Goal: Find specific page/section: Find specific page/section

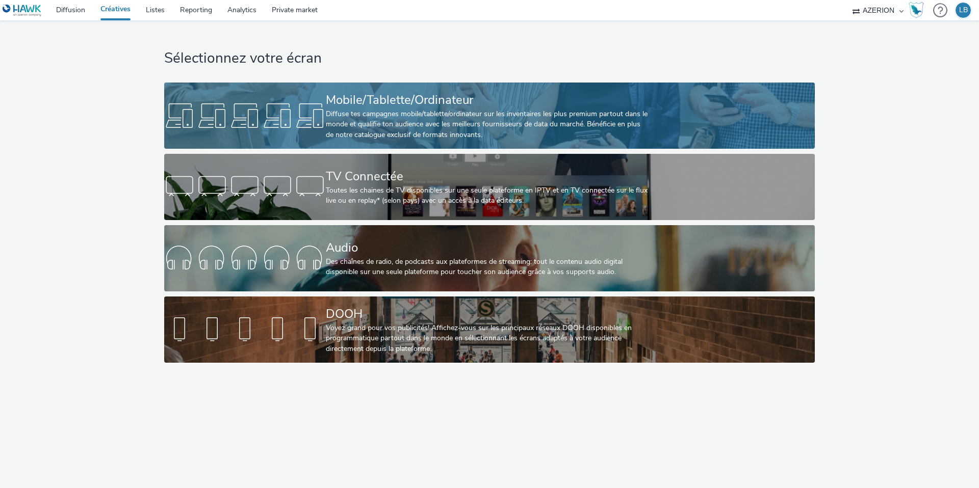
click at [323, 124] on div at bounding box center [245, 115] width 162 height 33
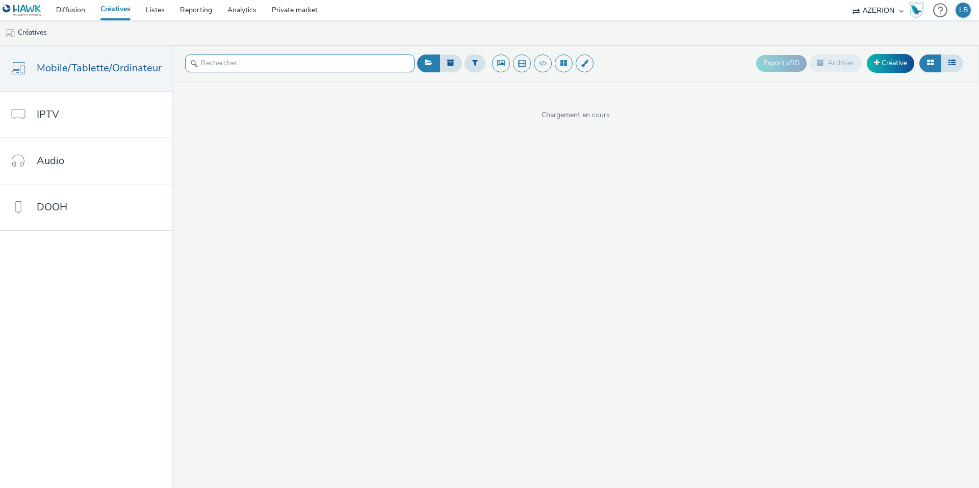
click at [216, 67] on input "text" at bounding box center [299, 64] width 229 height 18
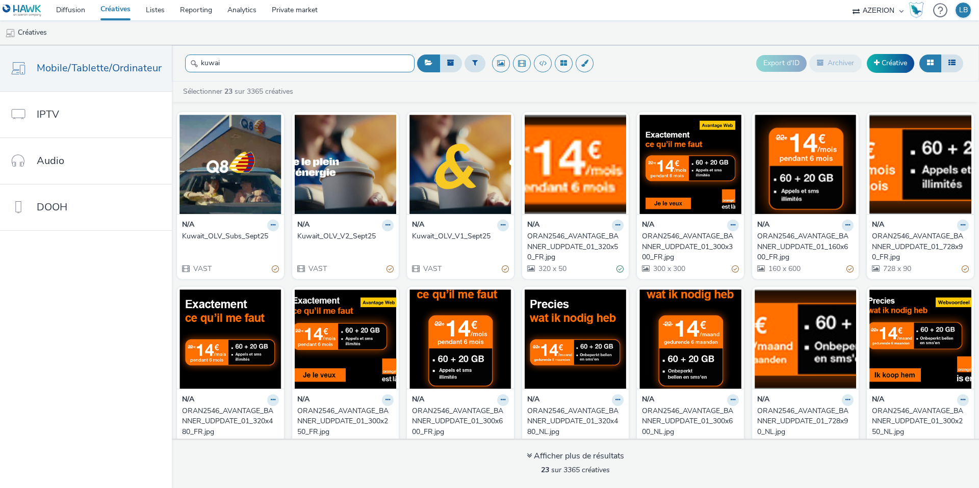
type input "kuwai"
click at [226, 236] on div "Kuwait_OLV_Subs_Sept25" at bounding box center [228, 236] width 93 height 10
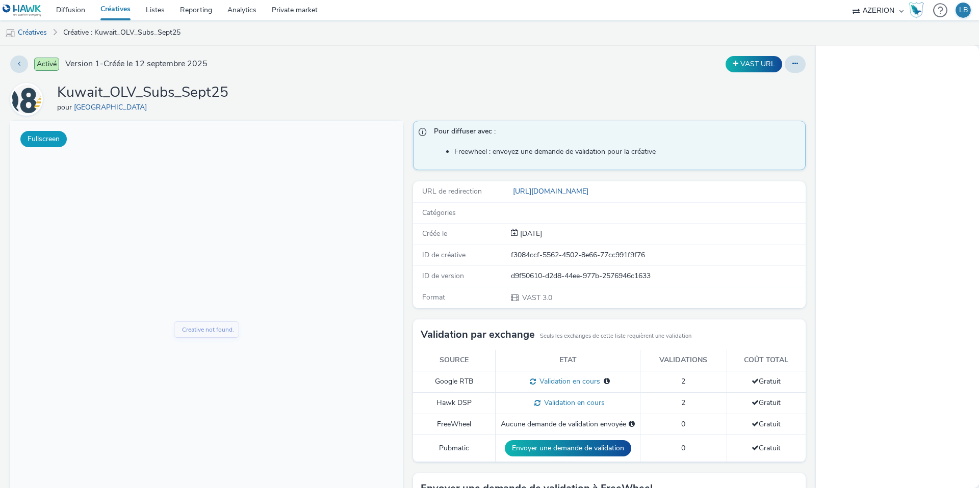
click at [60, 146] on button "Fullscreen" at bounding box center [43, 139] width 46 height 16
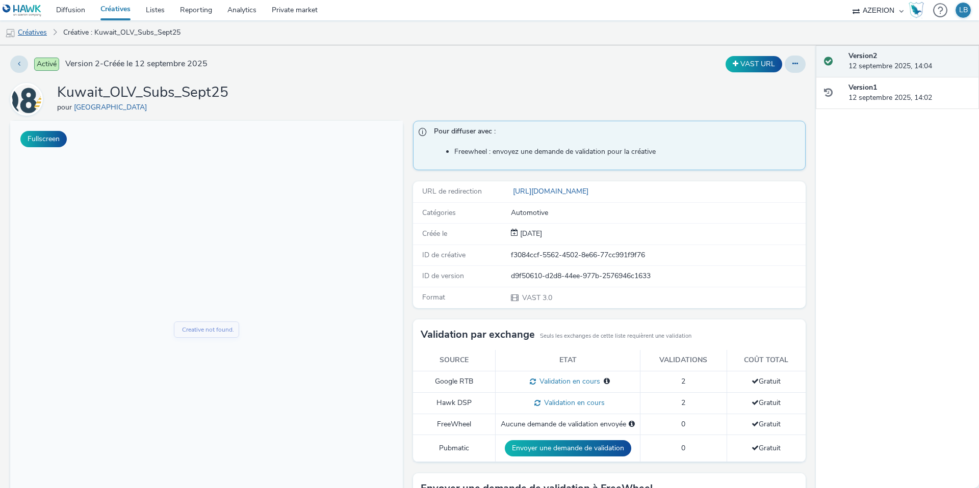
click at [34, 35] on link "Créatives" at bounding box center [26, 32] width 52 height 24
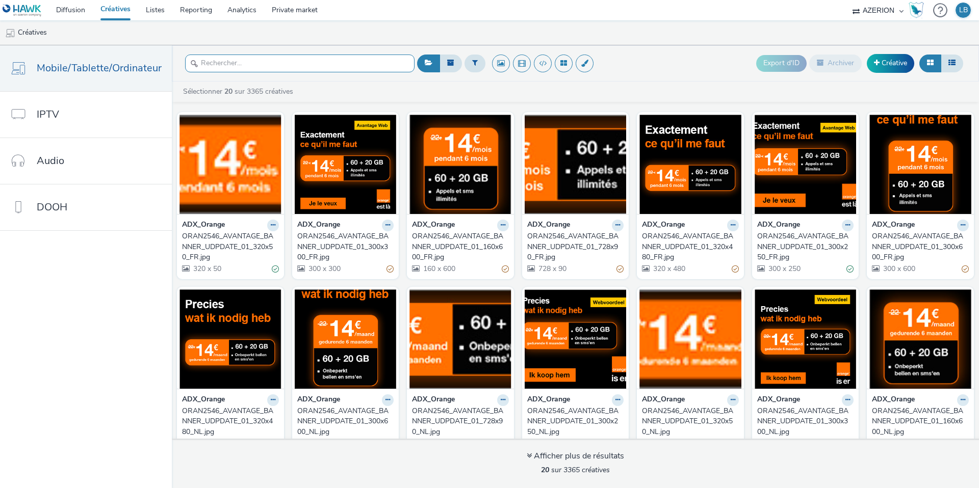
click at [224, 58] on input "text" at bounding box center [299, 64] width 229 height 18
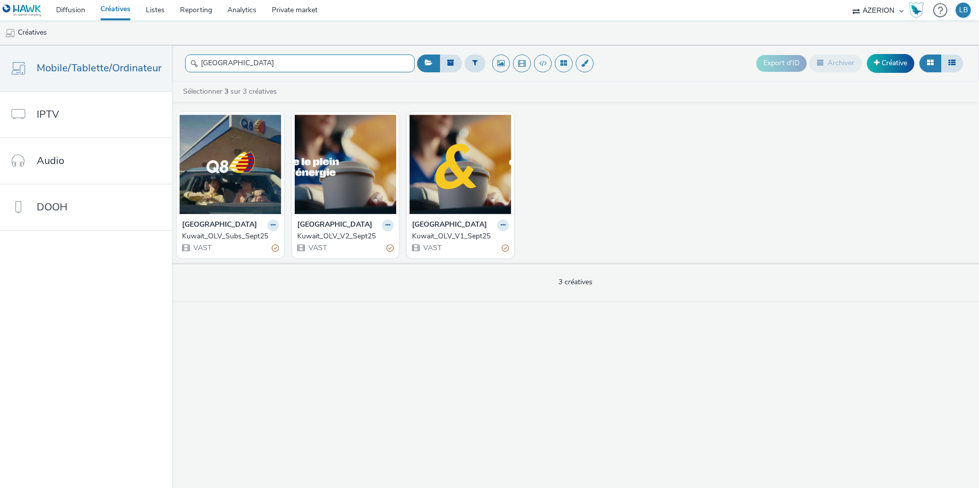
type input "kuwait"
click at [216, 232] on div "Kuwait_OLV_Subs_Sept25" at bounding box center [228, 236] width 93 height 10
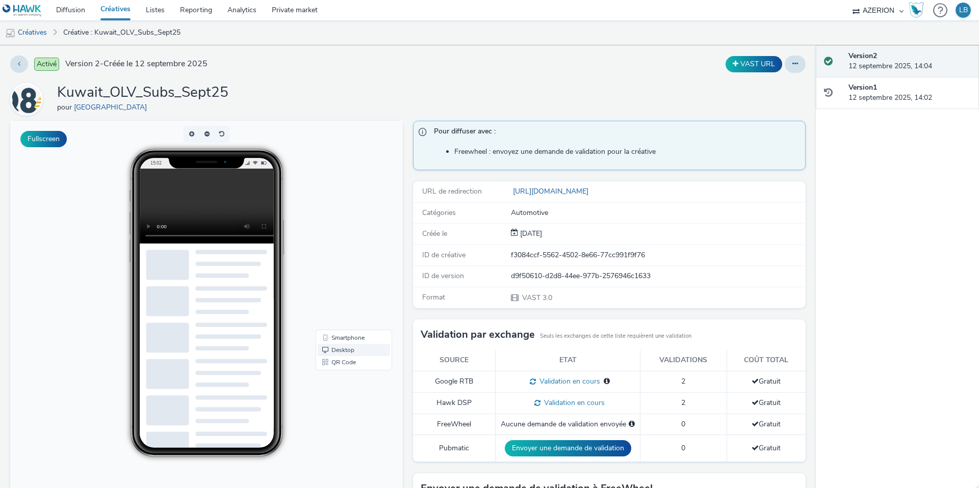
click at [366, 351] on link "Desktop" at bounding box center [354, 350] width 72 height 12
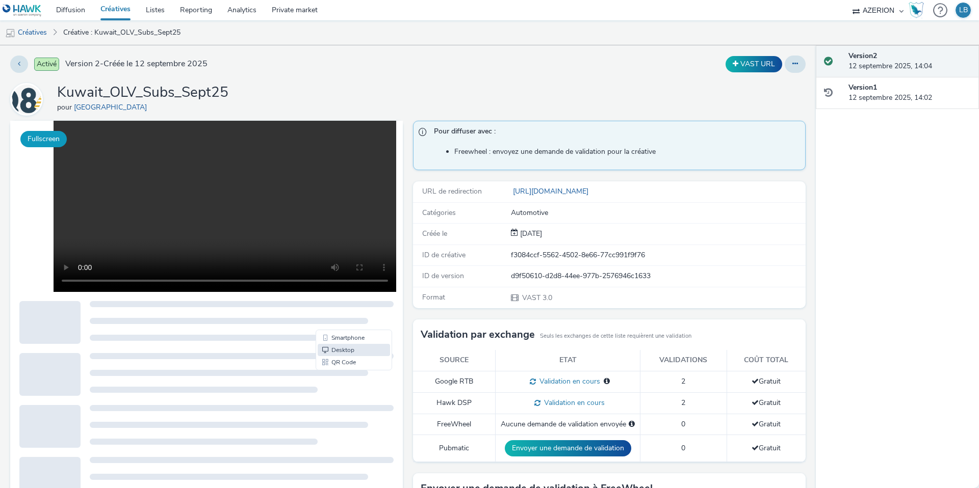
click at [49, 136] on button "Fullscreen" at bounding box center [43, 139] width 46 height 16
click at [72, 15] on link "Diffusion" at bounding box center [70, 10] width 44 height 20
